Goal: Information Seeking & Learning: Find specific fact

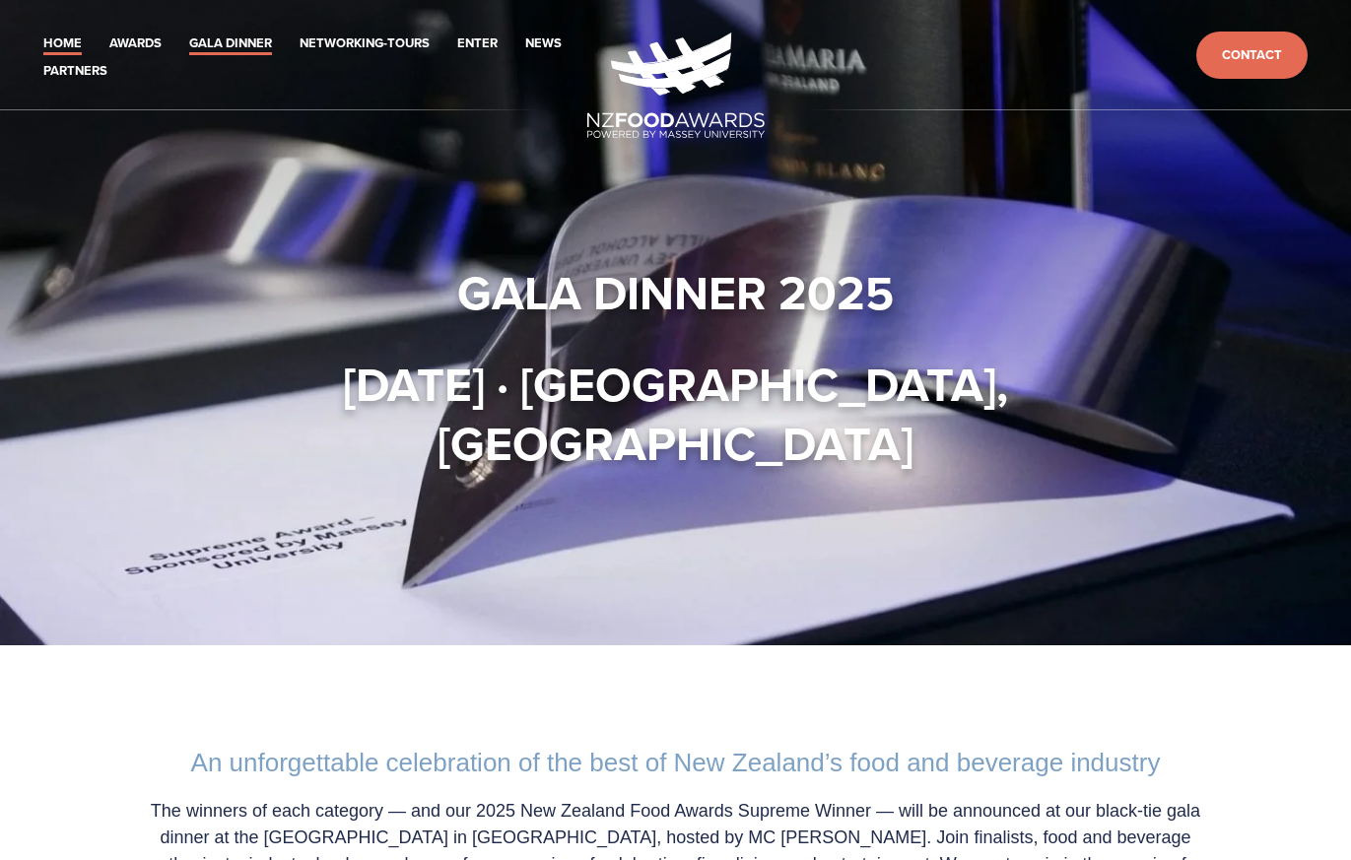
click at [80, 49] on link "Home" at bounding box center [62, 44] width 38 height 23
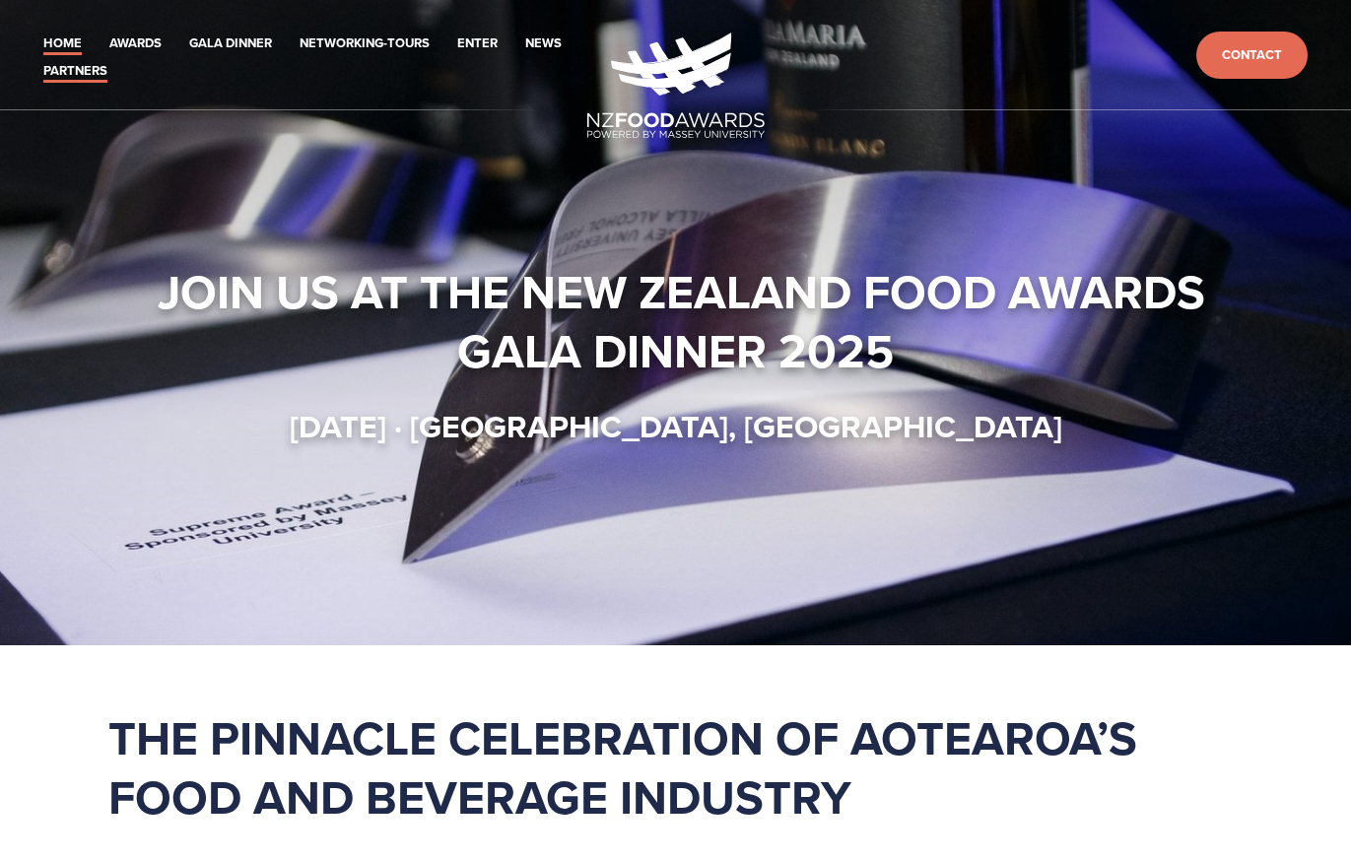
click at [84, 73] on link "Partners" at bounding box center [75, 71] width 64 height 23
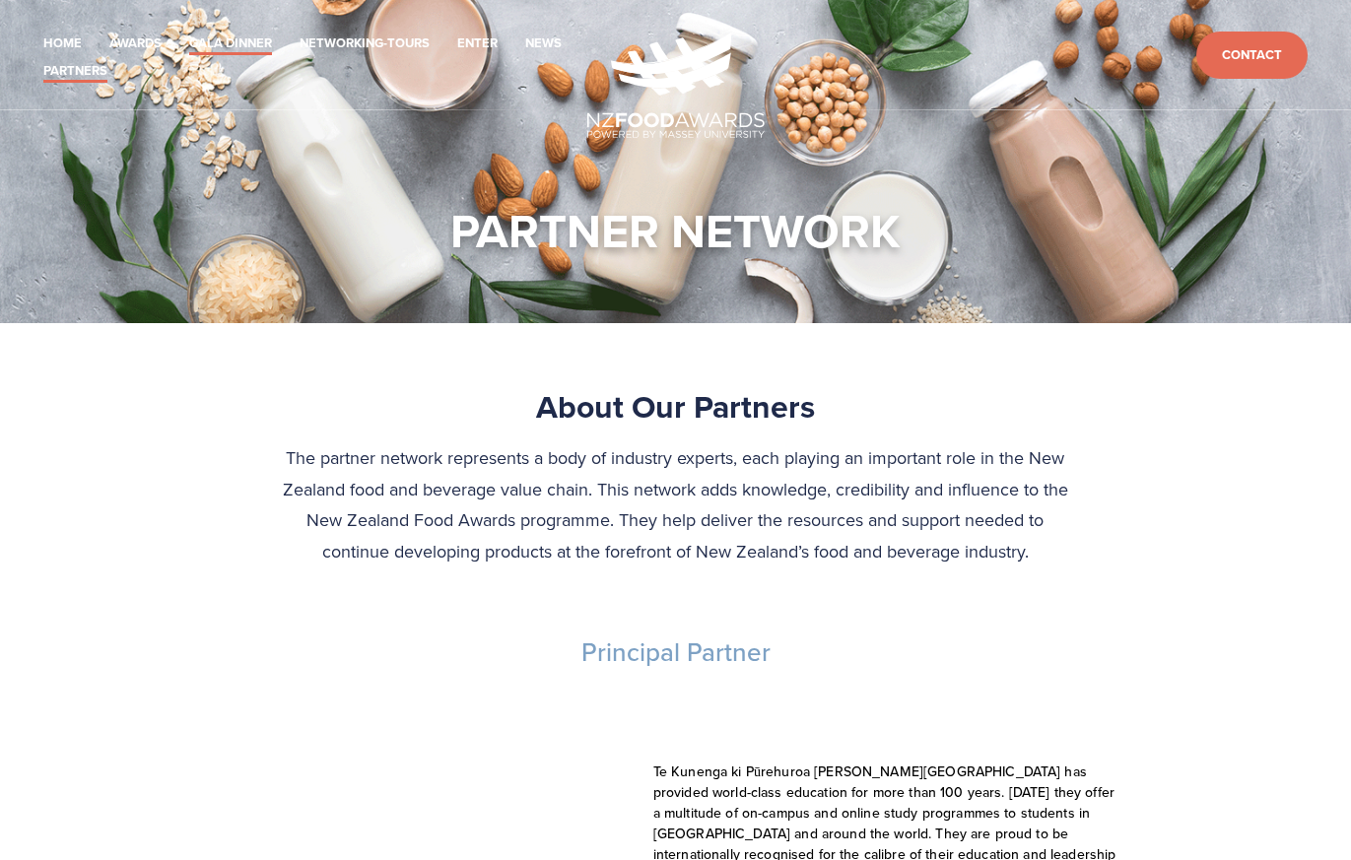
click at [219, 47] on link "Gala Dinner" at bounding box center [230, 44] width 83 height 23
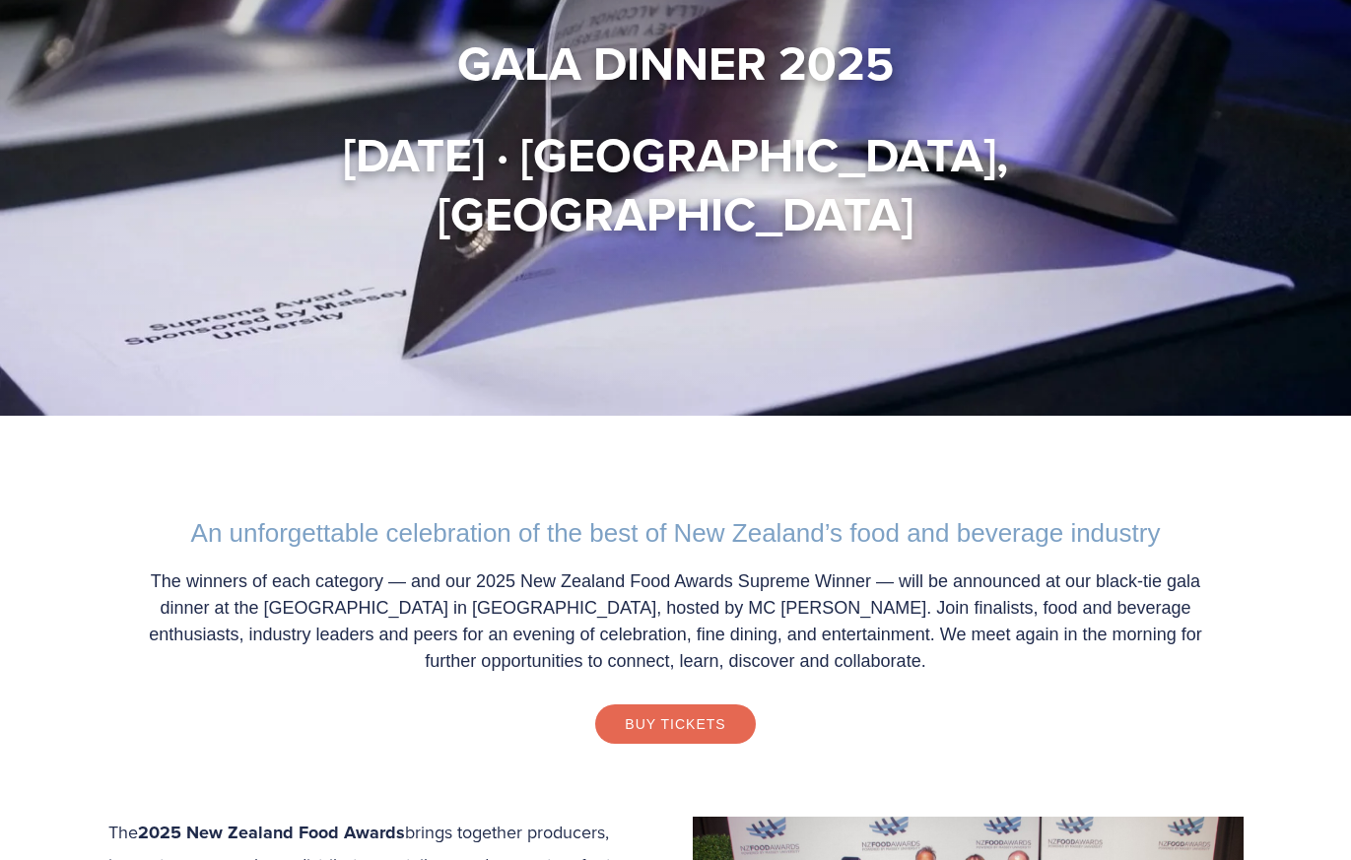
scroll to position [329, 0]
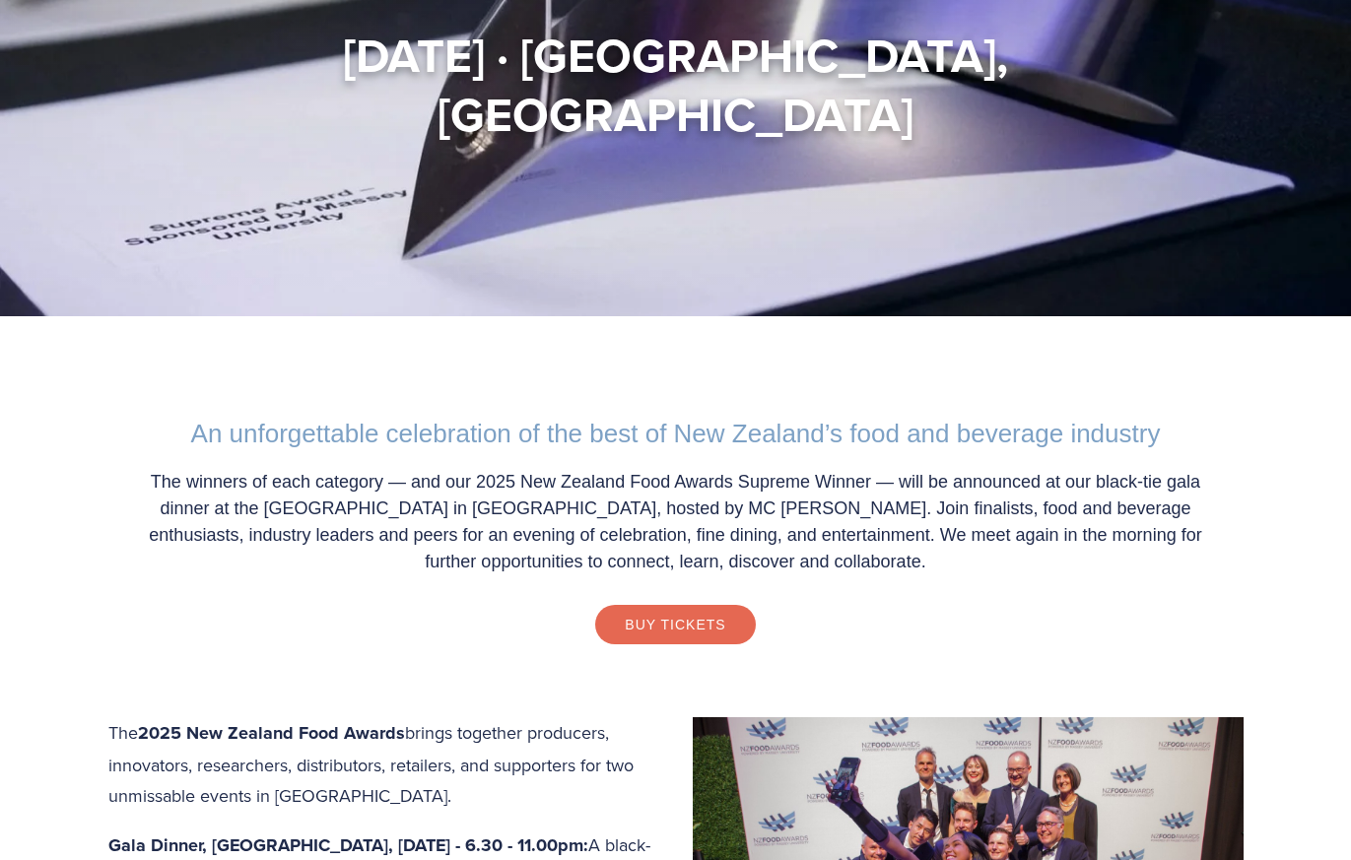
click at [835, 543] on p "The winners of each category — and our 2025 New Zealand Food Awards Supreme Win…" at bounding box center [676, 522] width 1096 height 106
click at [707, 511] on p "The winners of each category — and our 2025 New Zealand Food Awards Supreme Win…" at bounding box center [676, 522] width 1096 height 106
drag, startPoint x: 701, startPoint y: 511, endPoint x: 663, endPoint y: 509, distance: 37.5
click at [832, 512] on p "The winners of each category — and our 2025 New Zealand Food Awards Supreme Win…" at bounding box center [676, 522] width 1096 height 106
drag, startPoint x: 615, startPoint y: 508, endPoint x: 857, endPoint y: 512, distance: 241.5
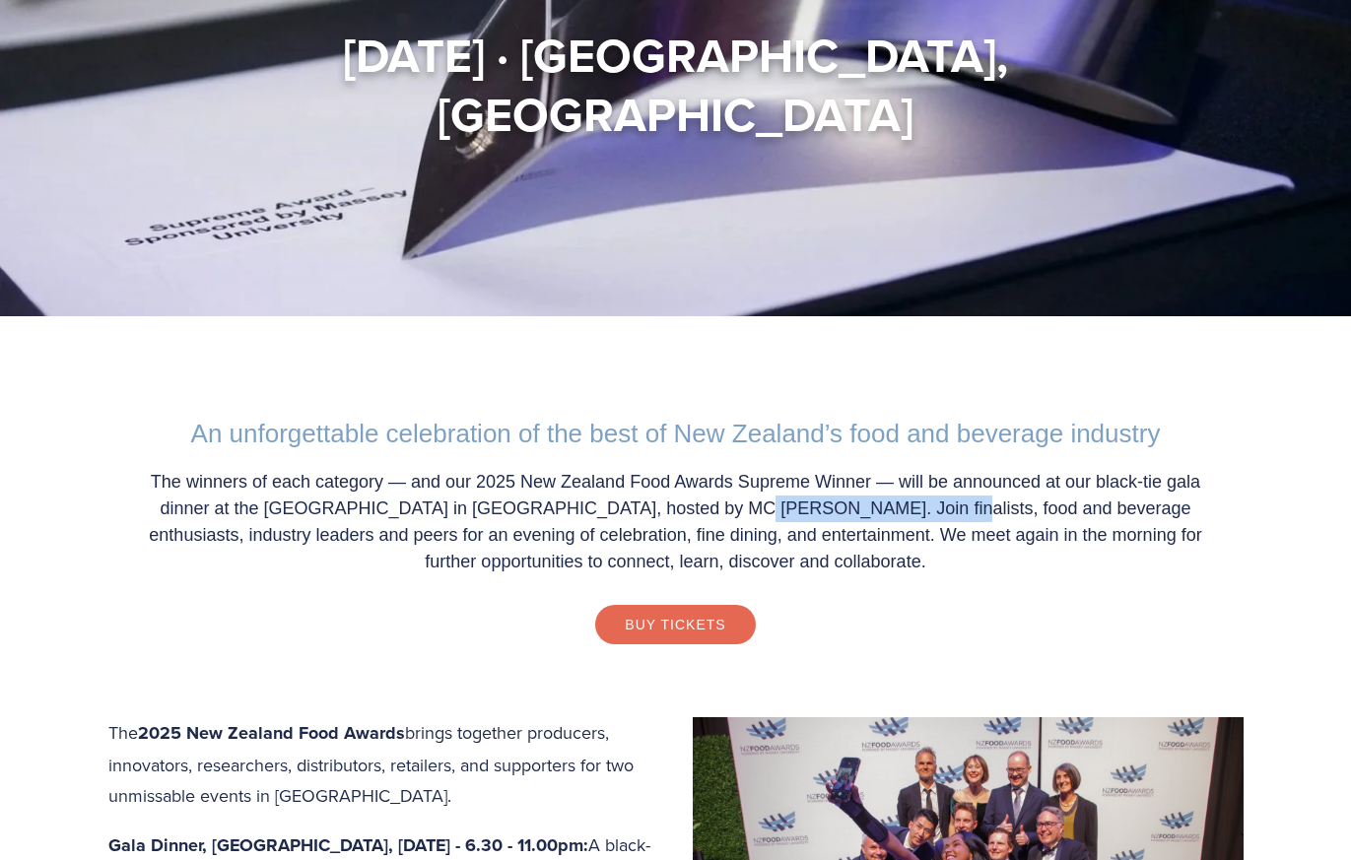
click at [857, 512] on p "The winners of each category — and our 2025 New Zealand Food Awards Supreme Win…" at bounding box center [676, 522] width 1096 height 106
copy p "hosted by MC Jeremy Corbett"
